Goal: Task Accomplishment & Management: Complete application form

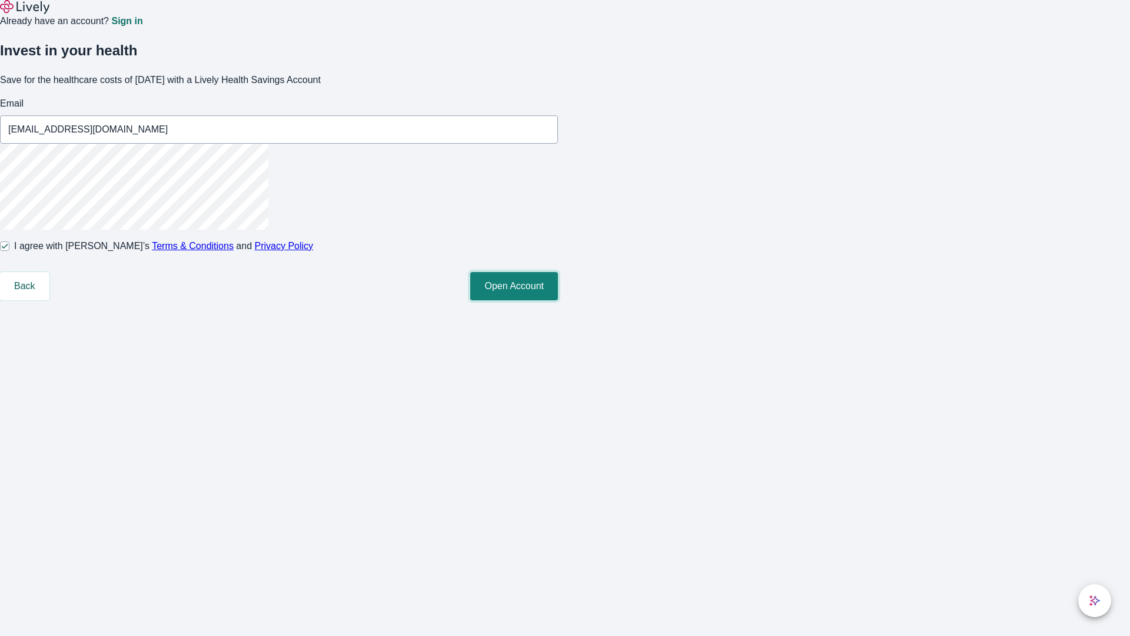
click at [558, 300] on button "Open Account" at bounding box center [514, 286] width 88 height 28
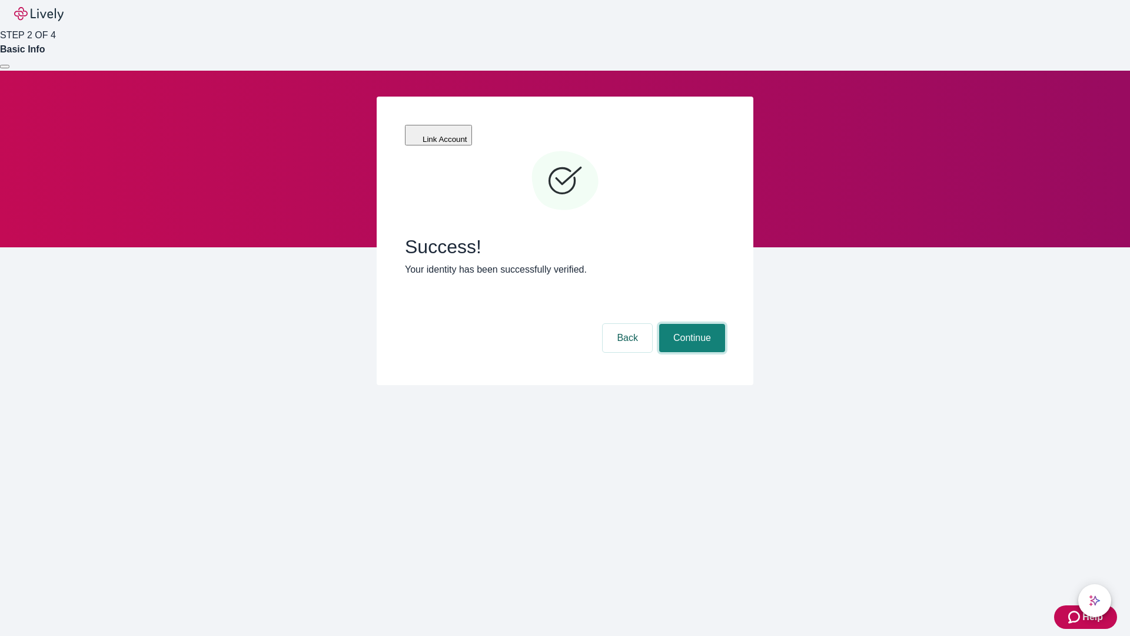
click at [690, 324] on button "Continue" at bounding box center [692, 338] width 66 height 28
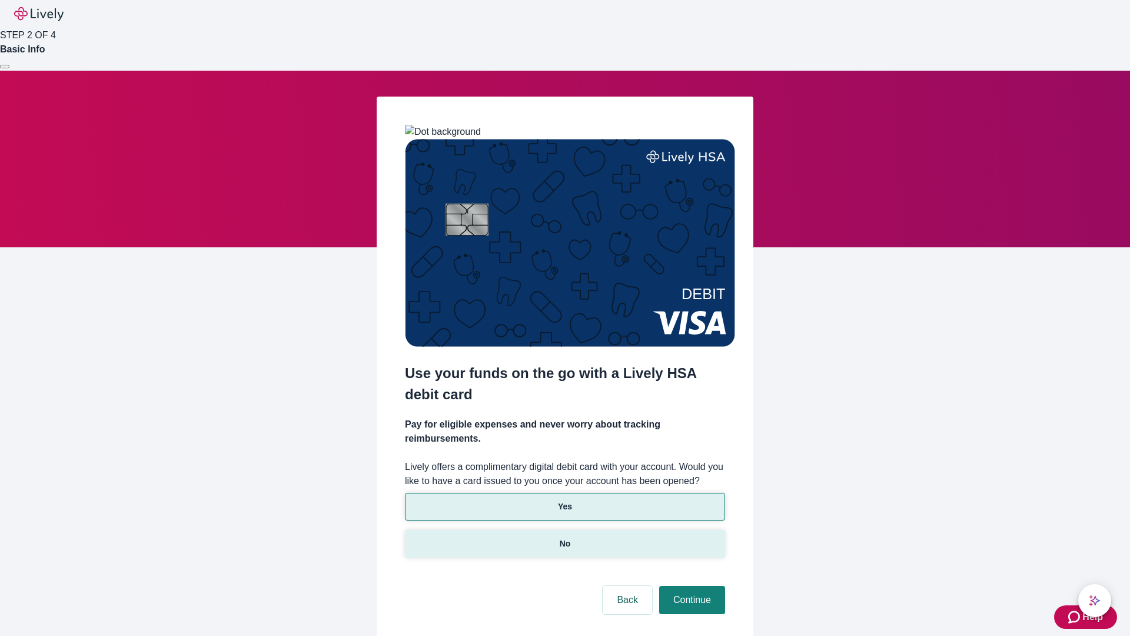
click at [564, 537] on p "No" at bounding box center [565, 543] width 11 height 12
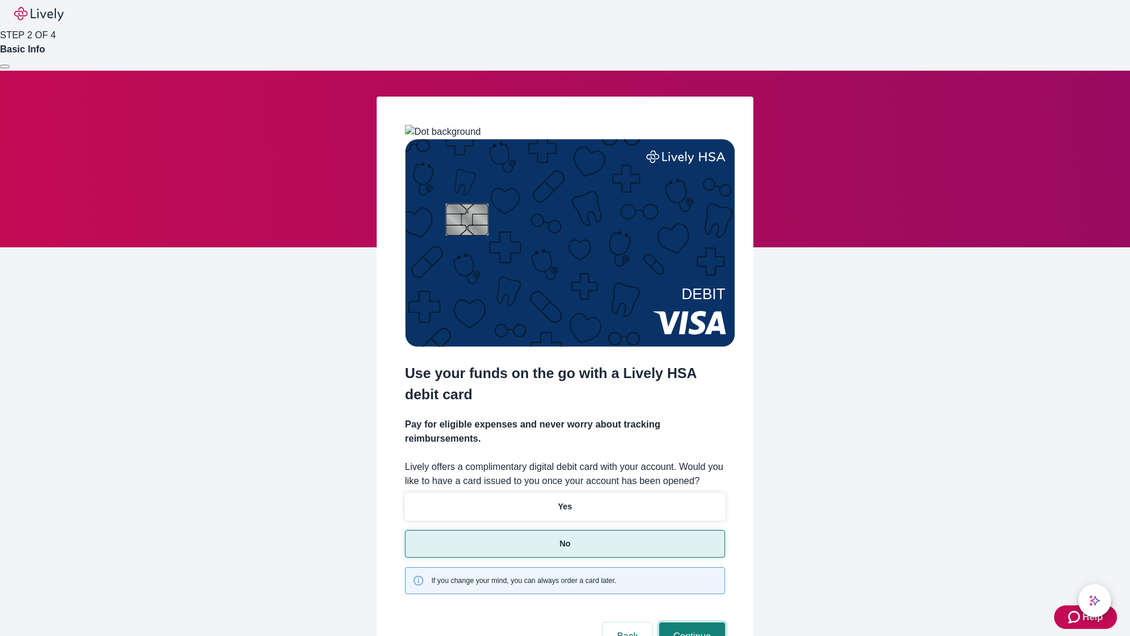
click at [690, 622] on button "Continue" at bounding box center [692, 636] width 66 height 28
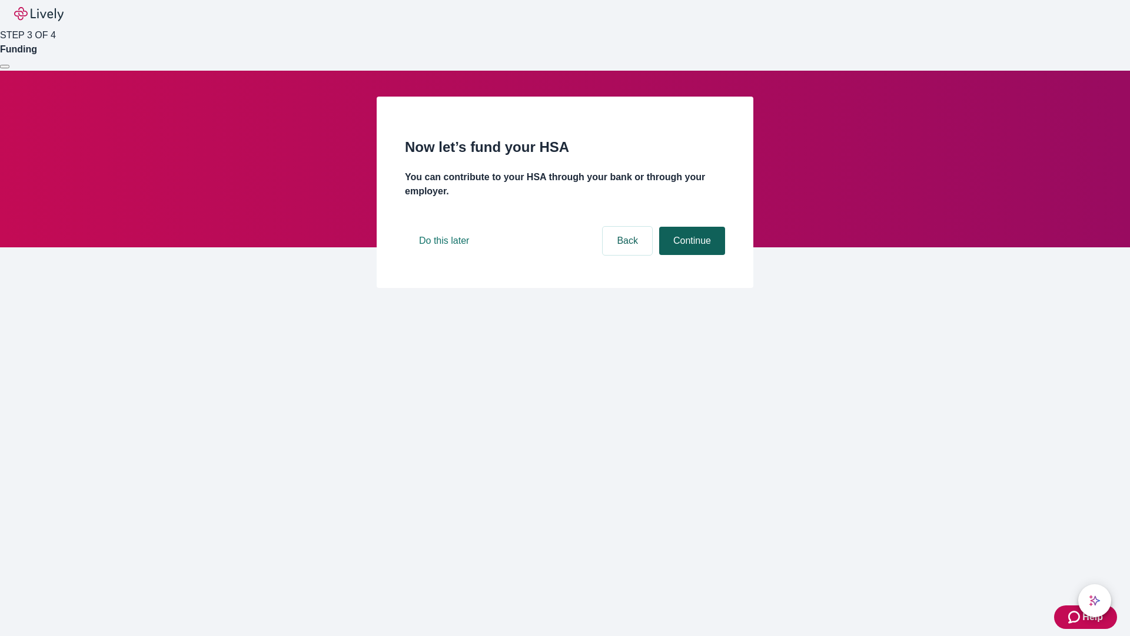
click at [690, 255] on button "Continue" at bounding box center [692, 241] width 66 height 28
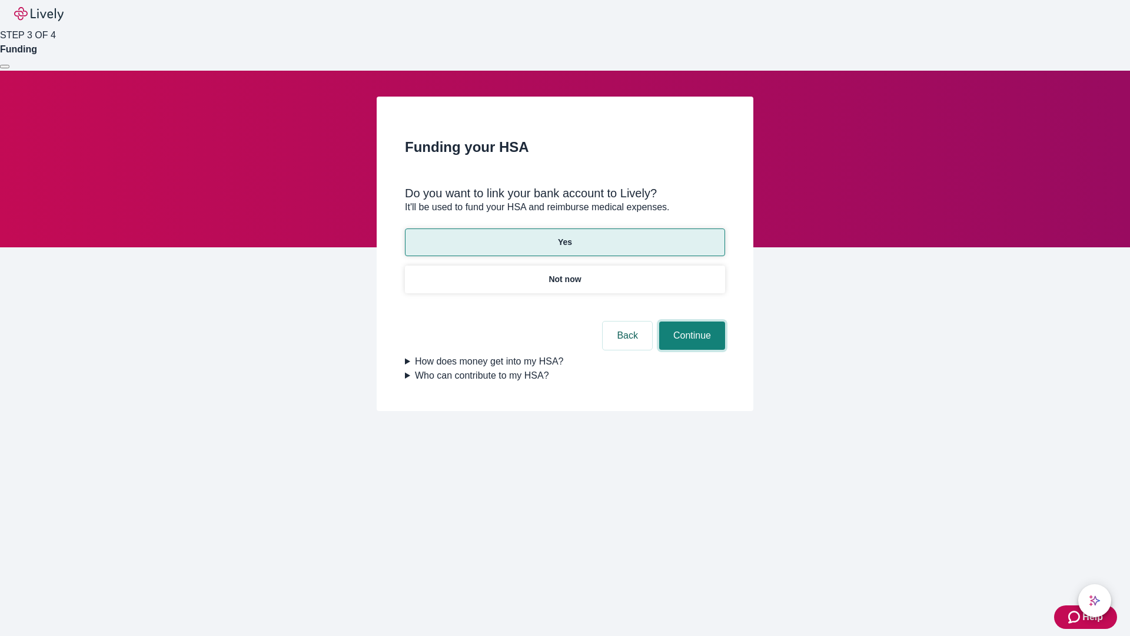
click at [690, 321] on button "Continue" at bounding box center [692, 335] width 66 height 28
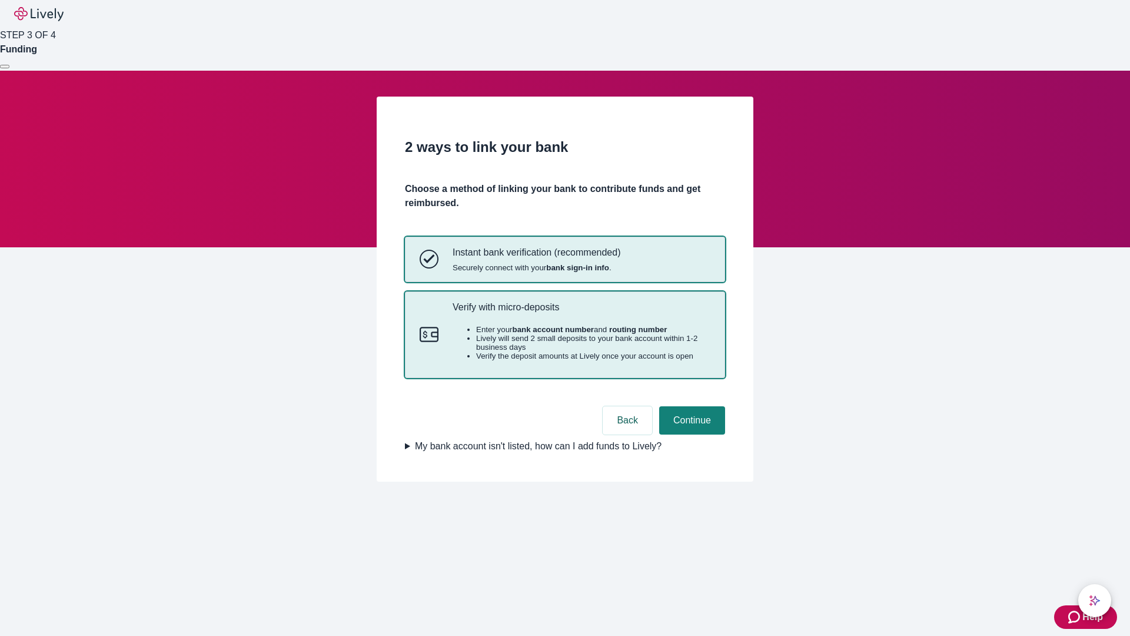
click at [581, 313] on p "Verify with micro-deposits" at bounding box center [582, 306] width 258 height 11
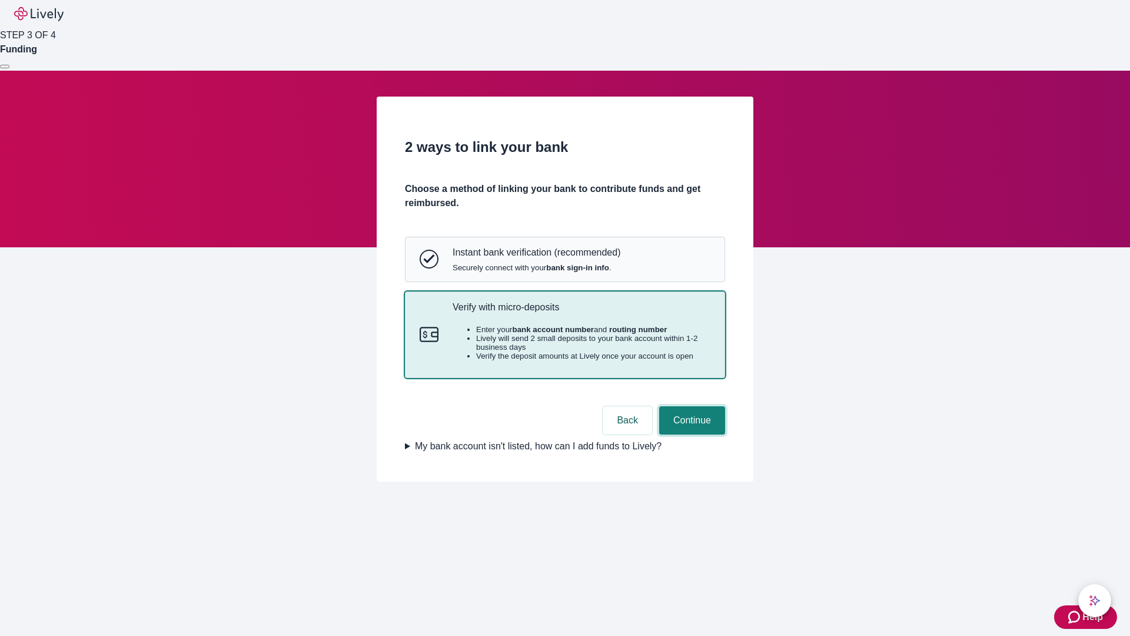
click at [690, 434] on button "Continue" at bounding box center [692, 420] width 66 height 28
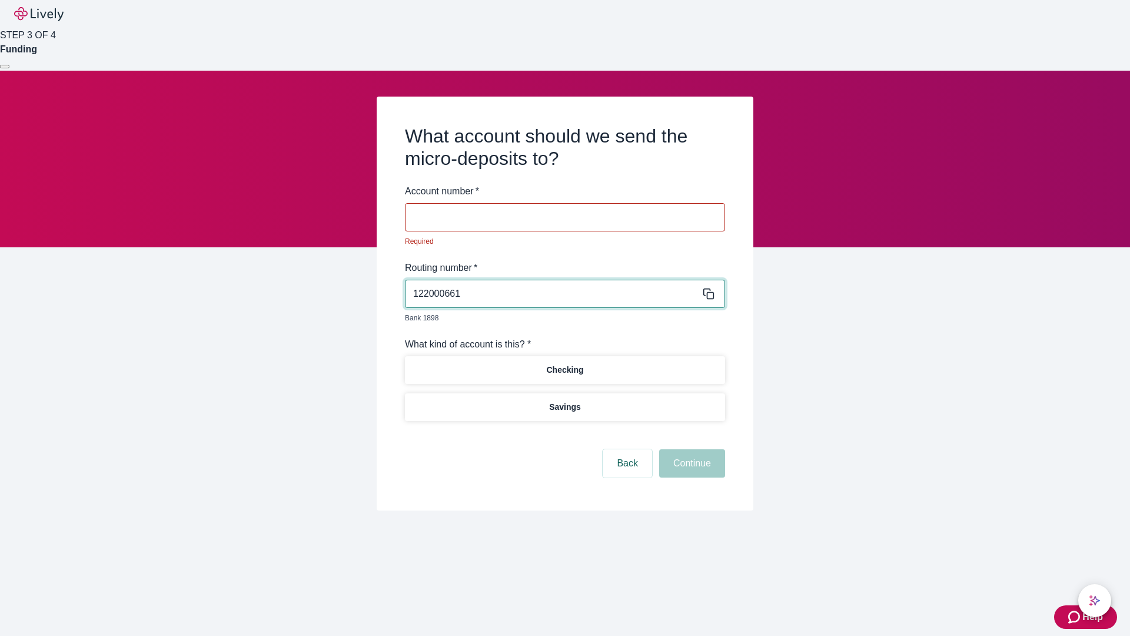
type input "122000661"
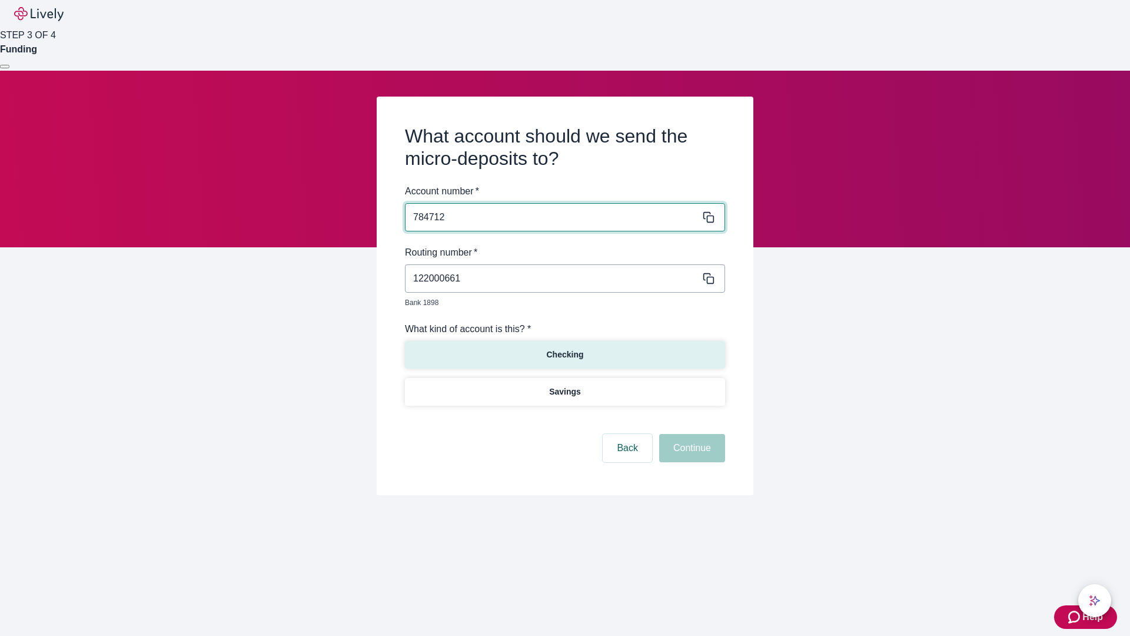
type input "784712"
click at [564, 348] on p "Checking" at bounding box center [564, 354] width 37 height 12
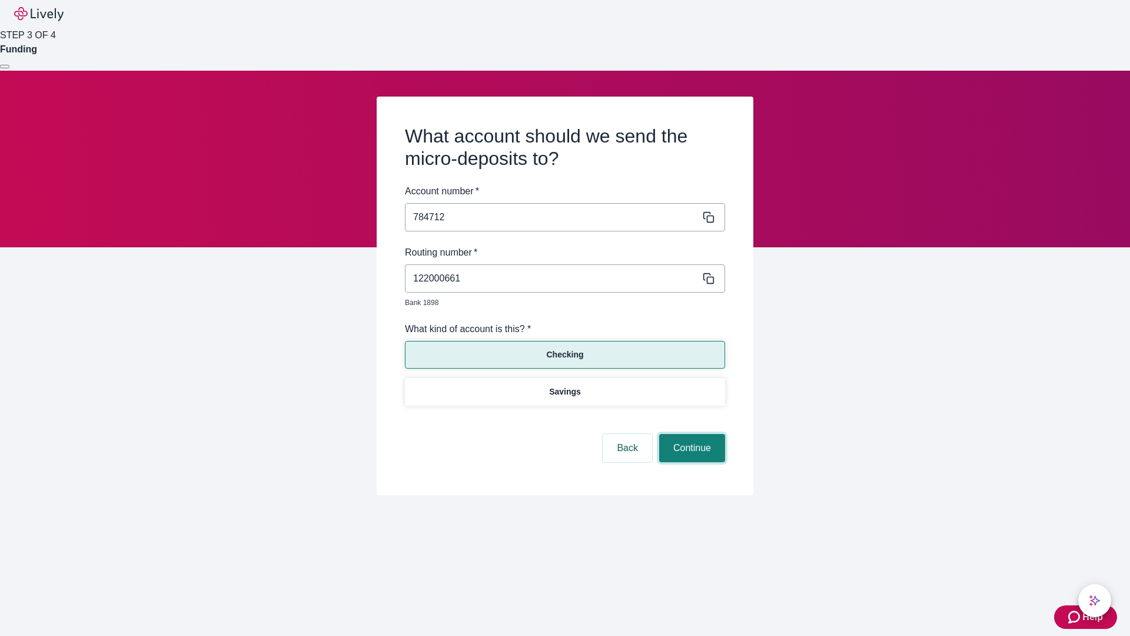
click at [690, 434] on button "Continue" at bounding box center [692, 448] width 66 height 28
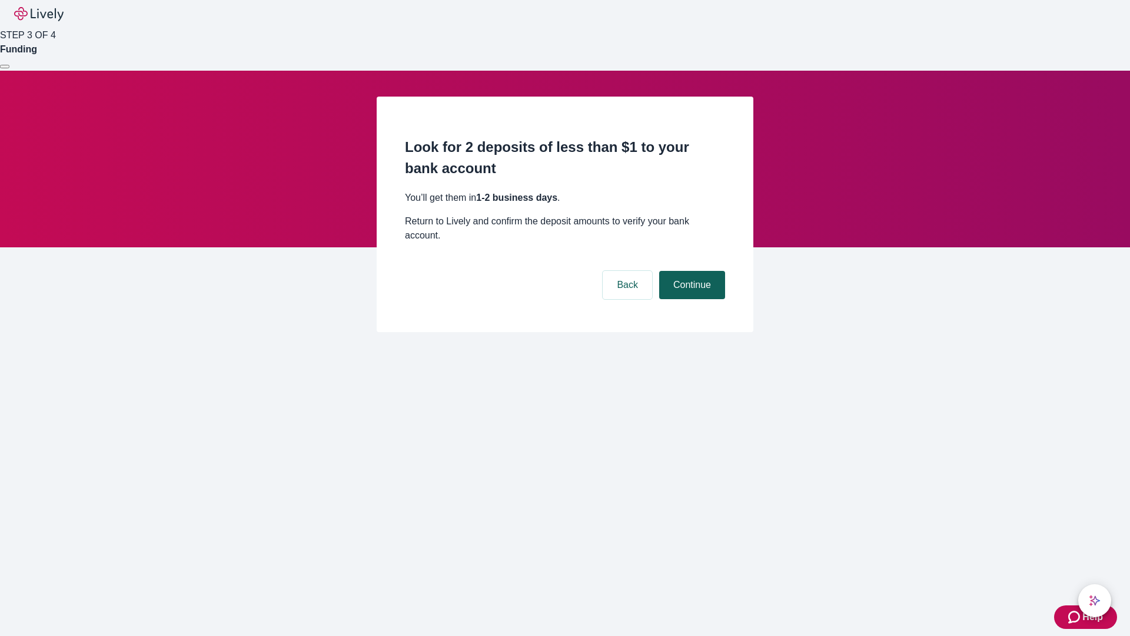
click at [690, 271] on button "Continue" at bounding box center [692, 285] width 66 height 28
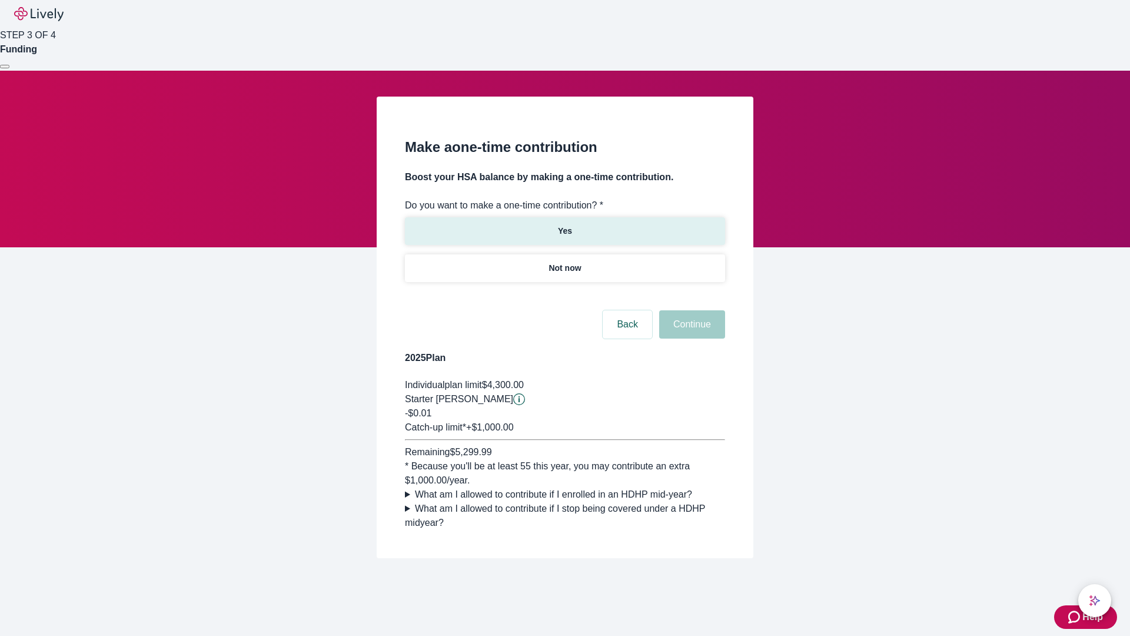
click at [564, 225] on p "Yes" at bounding box center [565, 231] width 14 height 12
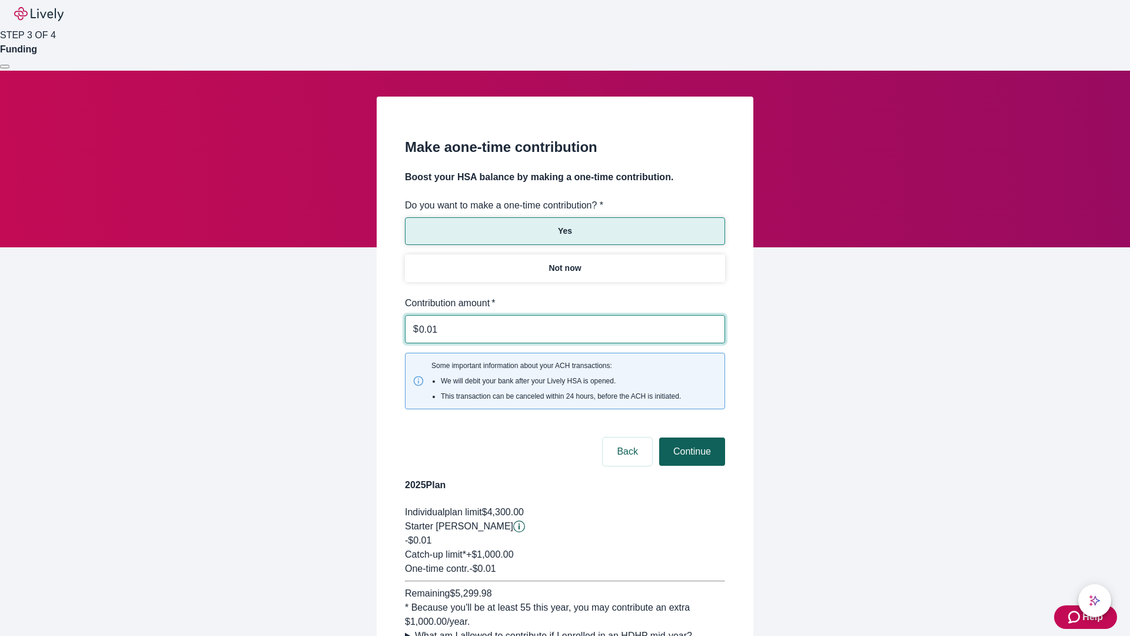
type input "0.01"
click at [690, 437] on button "Continue" at bounding box center [692, 451] width 66 height 28
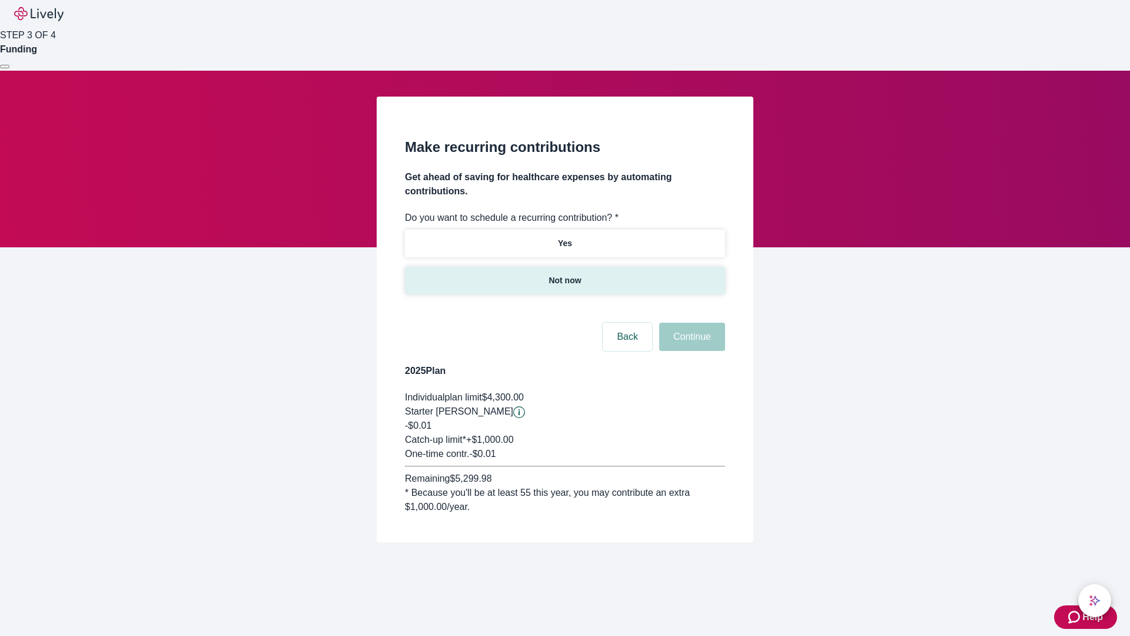
click at [564, 274] on p "Not now" at bounding box center [565, 280] width 32 height 12
click at [690, 323] on button "Continue" at bounding box center [692, 337] width 66 height 28
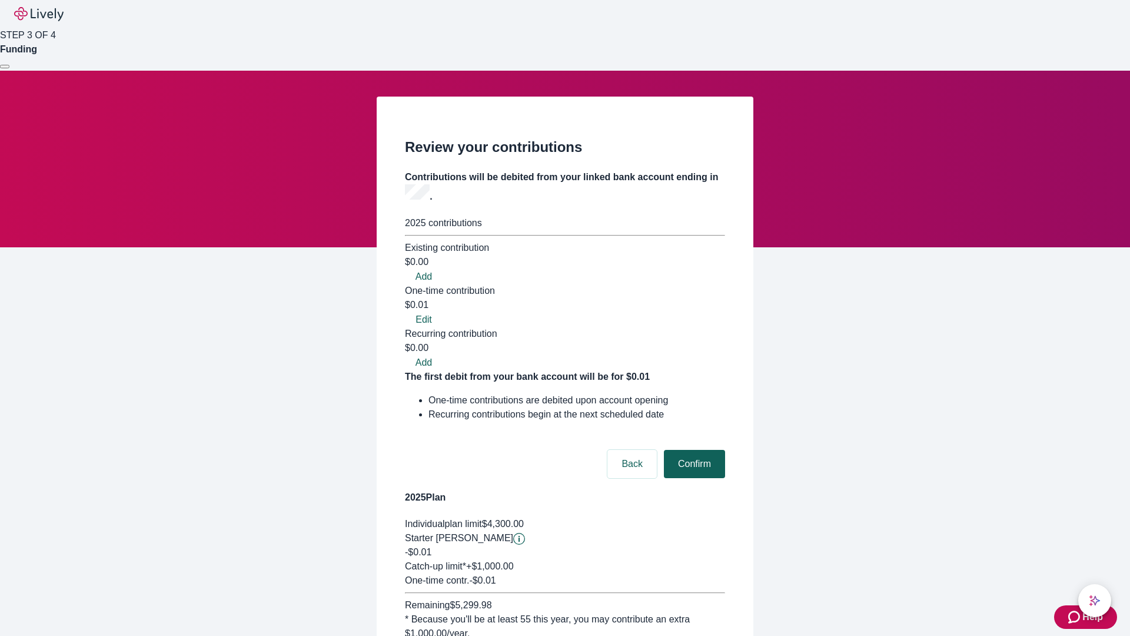
click at [693, 450] on button "Confirm" at bounding box center [694, 464] width 61 height 28
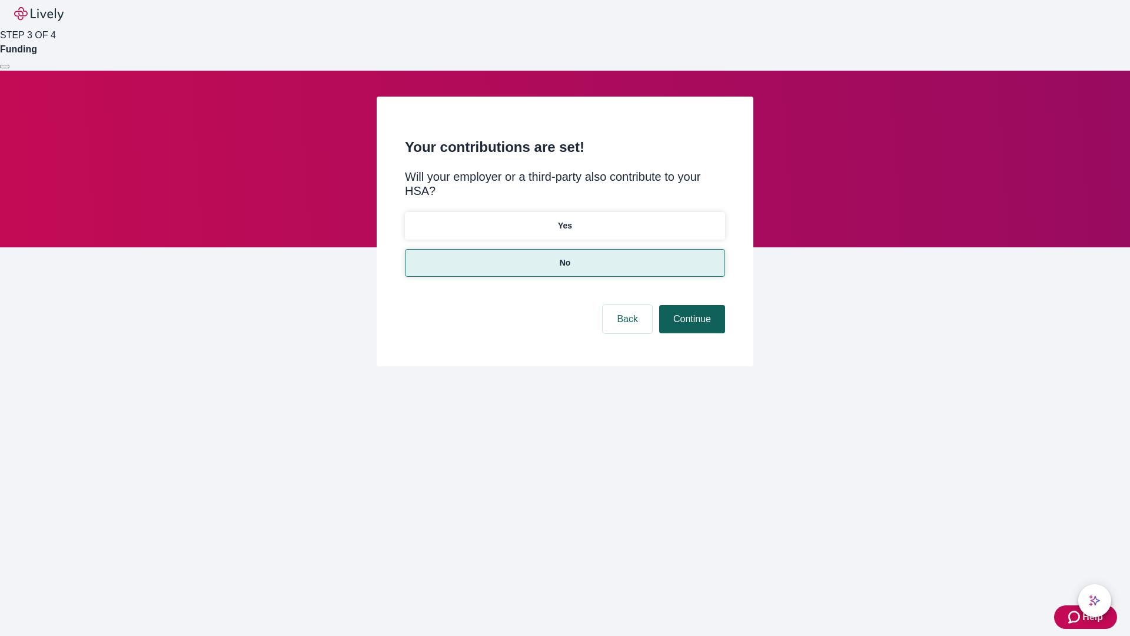
click at [690, 305] on button "Continue" at bounding box center [692, 319] width 66 height 28
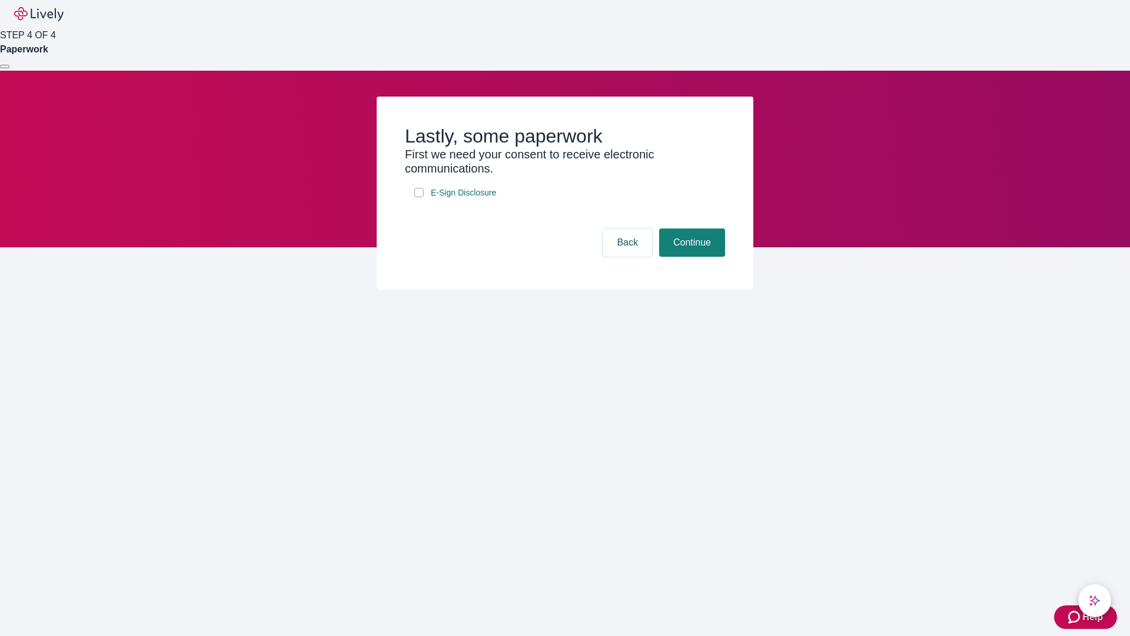
click at [419, 197] on input "E-Sign Disclosure" at bounding box center [418, 192] width 9 height 9
checkbox input "true"
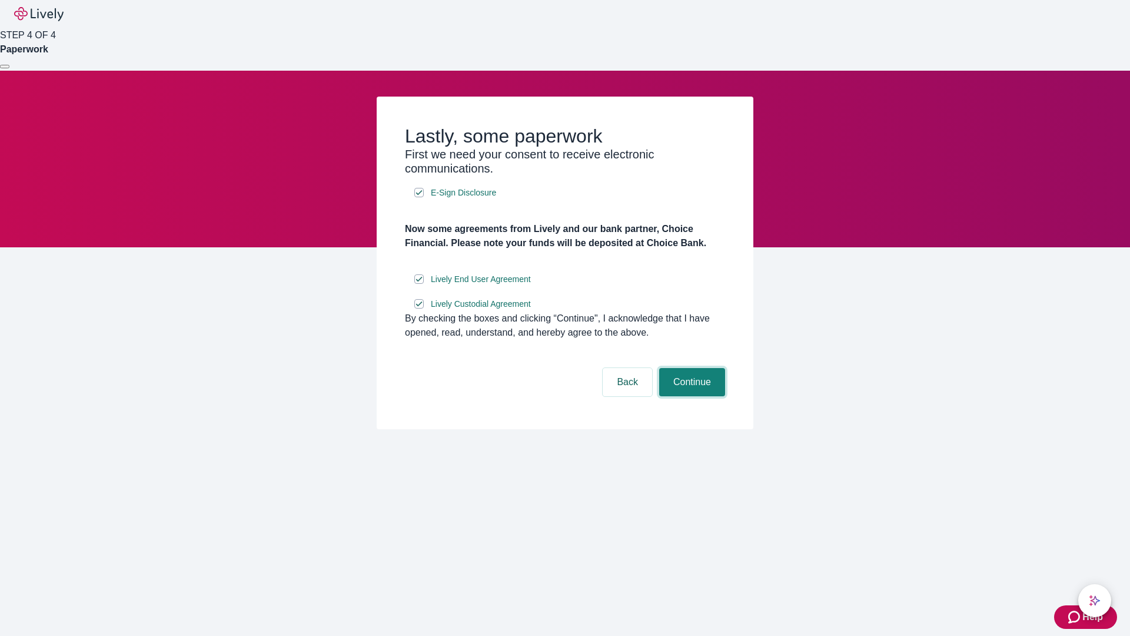
click at [690, 396] on button "Continue" at bounding box center [692, 382] width 66 height 28
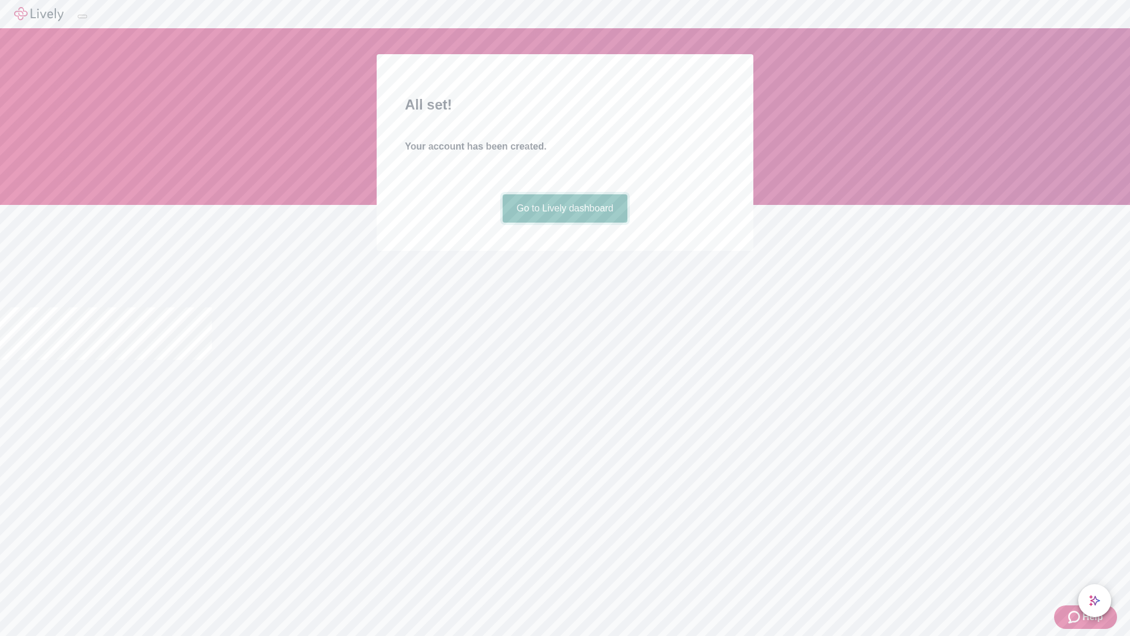
click at [564, 222] on link "Go to Lively dashboard" at bounding box center [565, 208] width 125 height 28
